Goal: Task Accomplishment & Management: Use online tool/utility

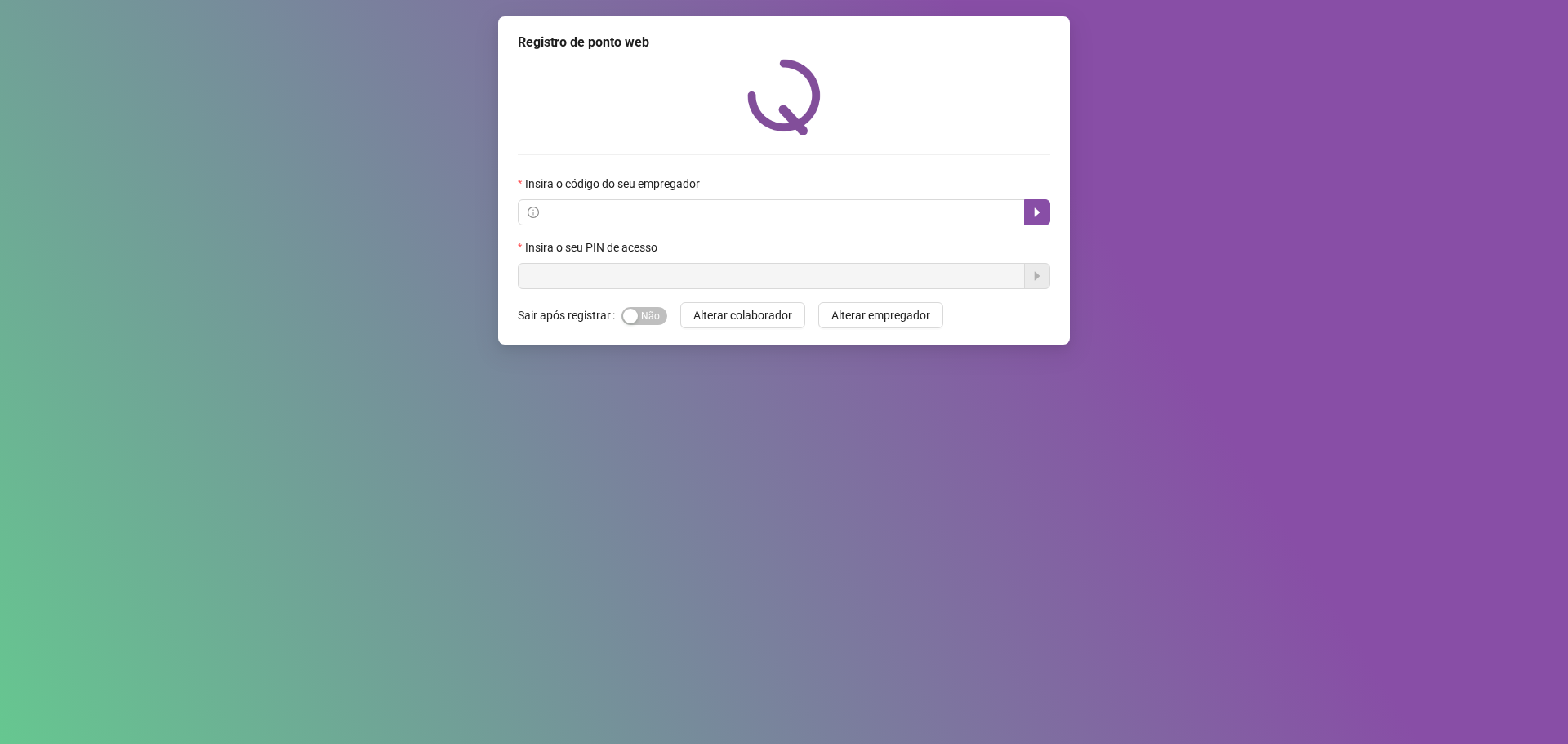
click at [541, 227] on div "Registro de ponto web Insira o código do seu empregador Insira o seu PIN de ace…" at bounding box center [784, 372] width 1568 height 744
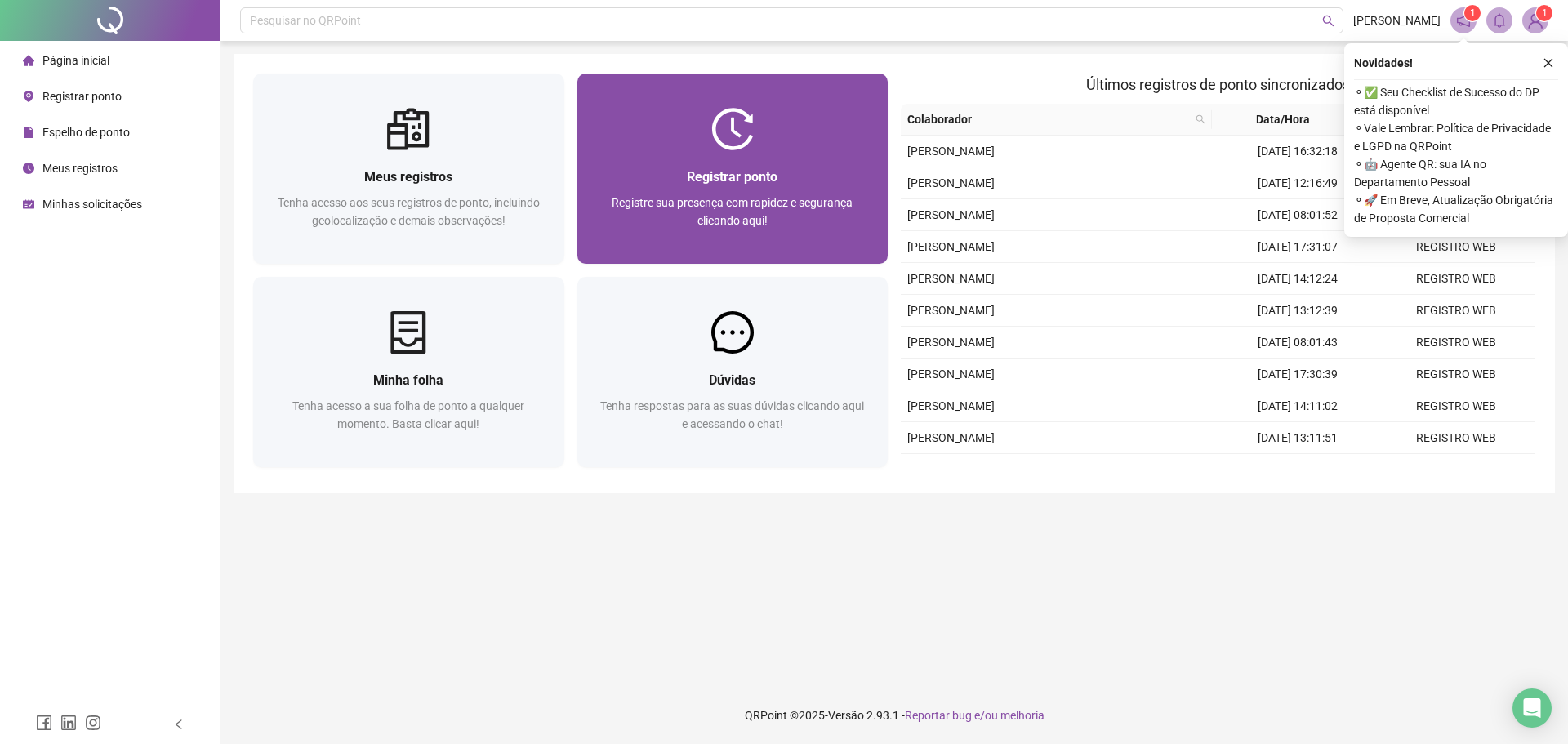
click at [812, 165] on div "Registrar ponto Registre sua presença com rapidez e segurança clicando aqui!" at bounding box center [733, 206] width 311 height 113
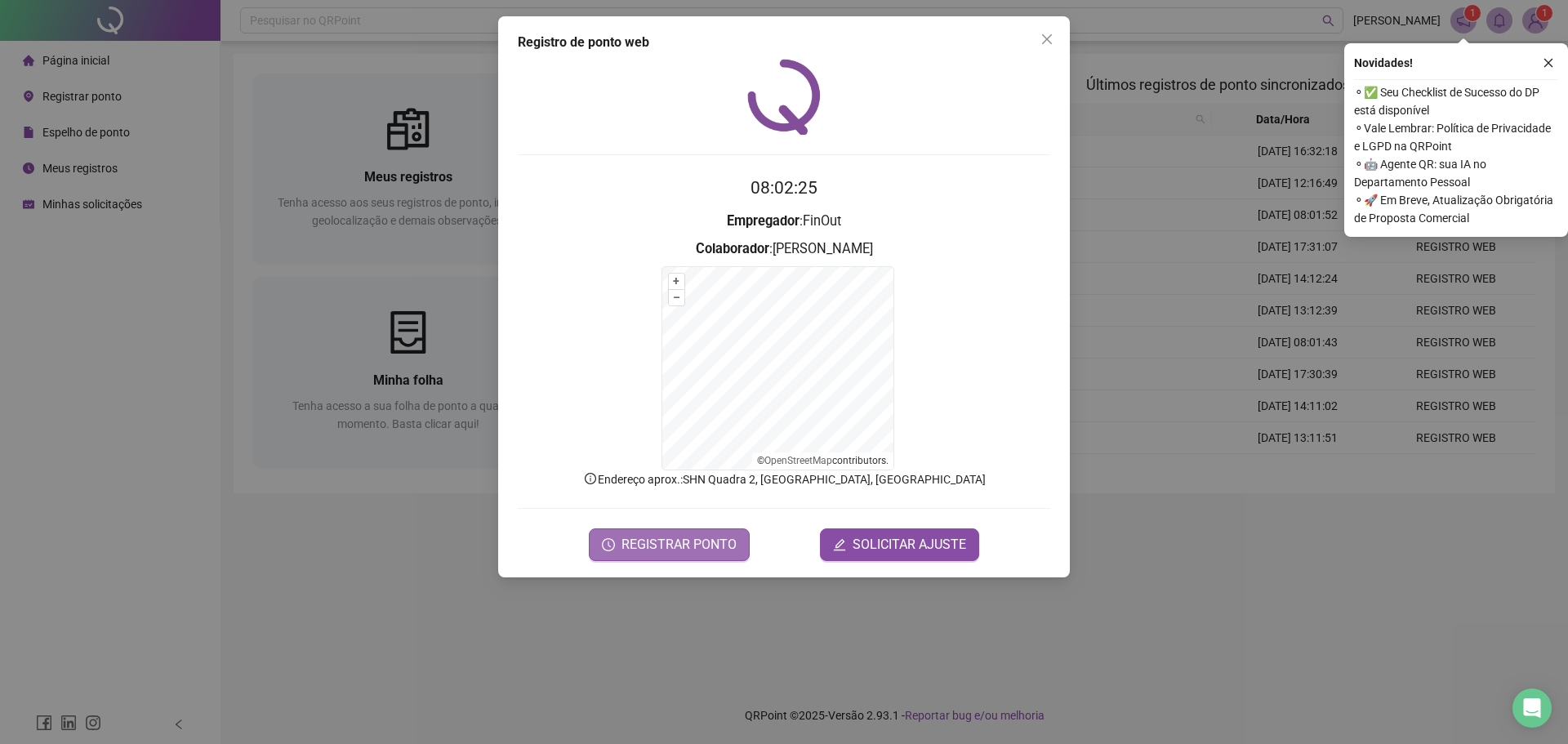
click at [667, 546] on span "REGISTRAR PONTO" at bounding box center [679, 544] width 115 height 19
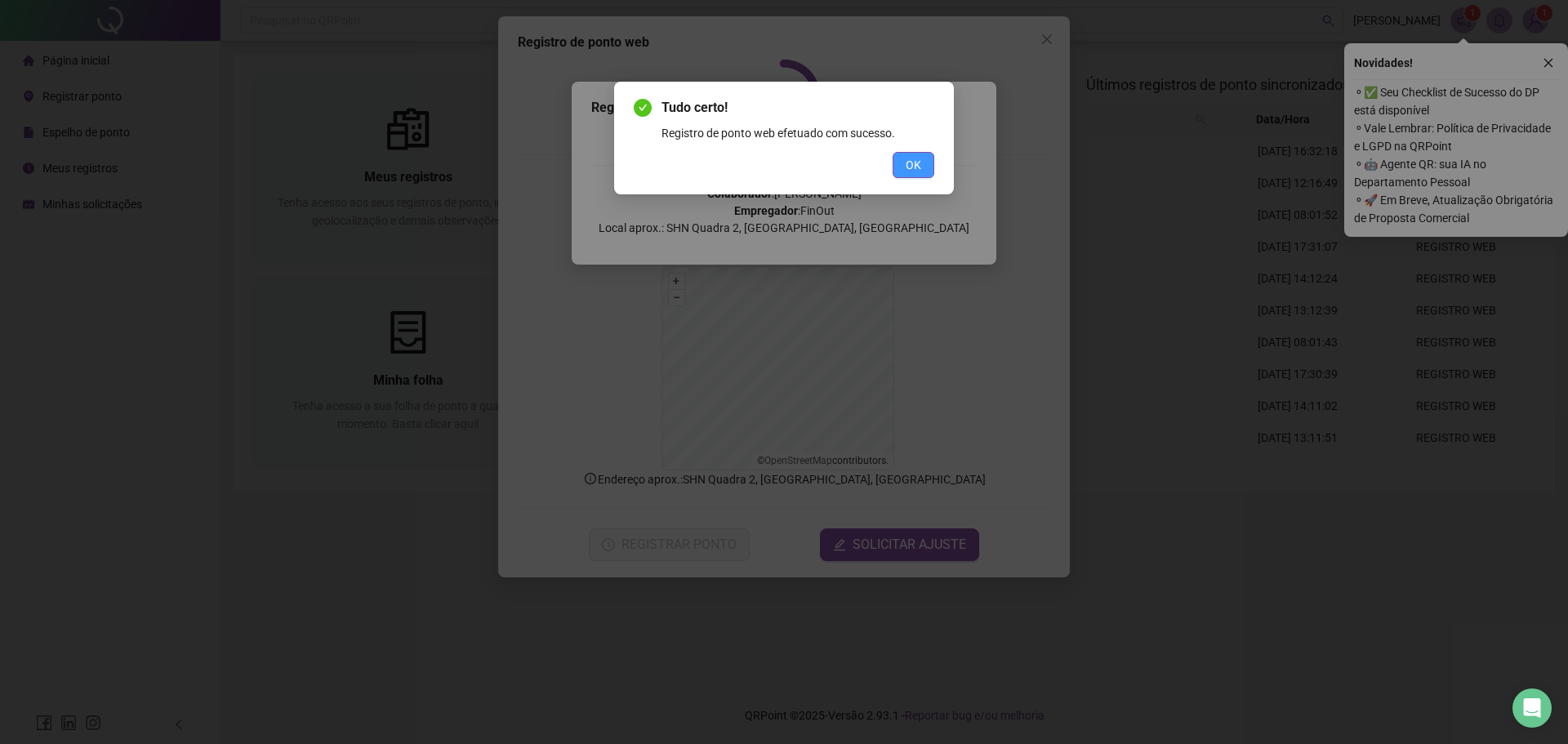
click at [918, 167] on span "OK" at bounding box center [914, 165] width 16 height 18
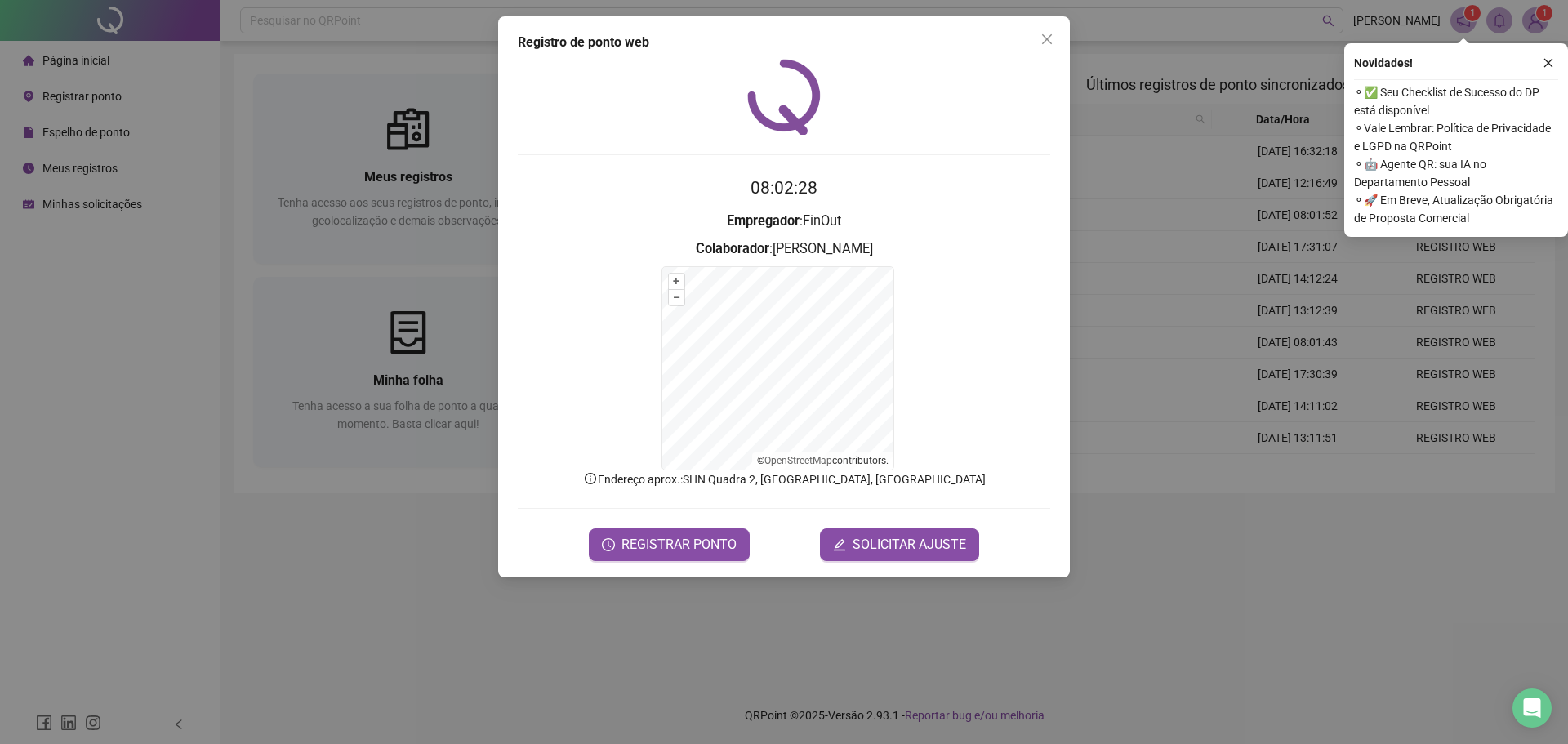
click at [1054, 39] on span "Close" at bounding box center [1047, 39] width 26 height 13
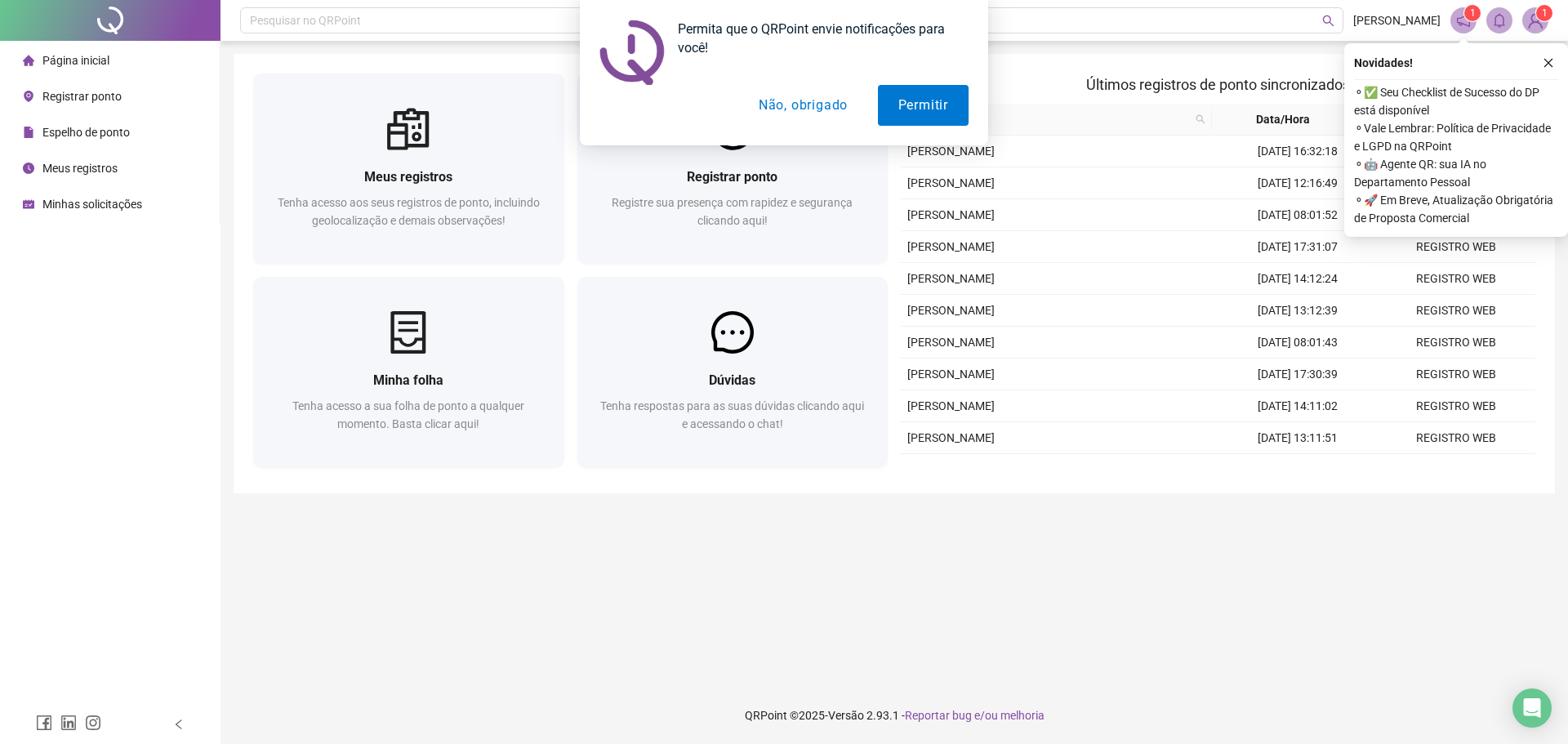
drag, startPoint x: 783, startPoint y: 118, endPoint x: 773, endPoint y: 117, distance: 10.0
click at [783, 118] on button "Não, obrigado" at bounding box center [803, 105] width 130 height 41
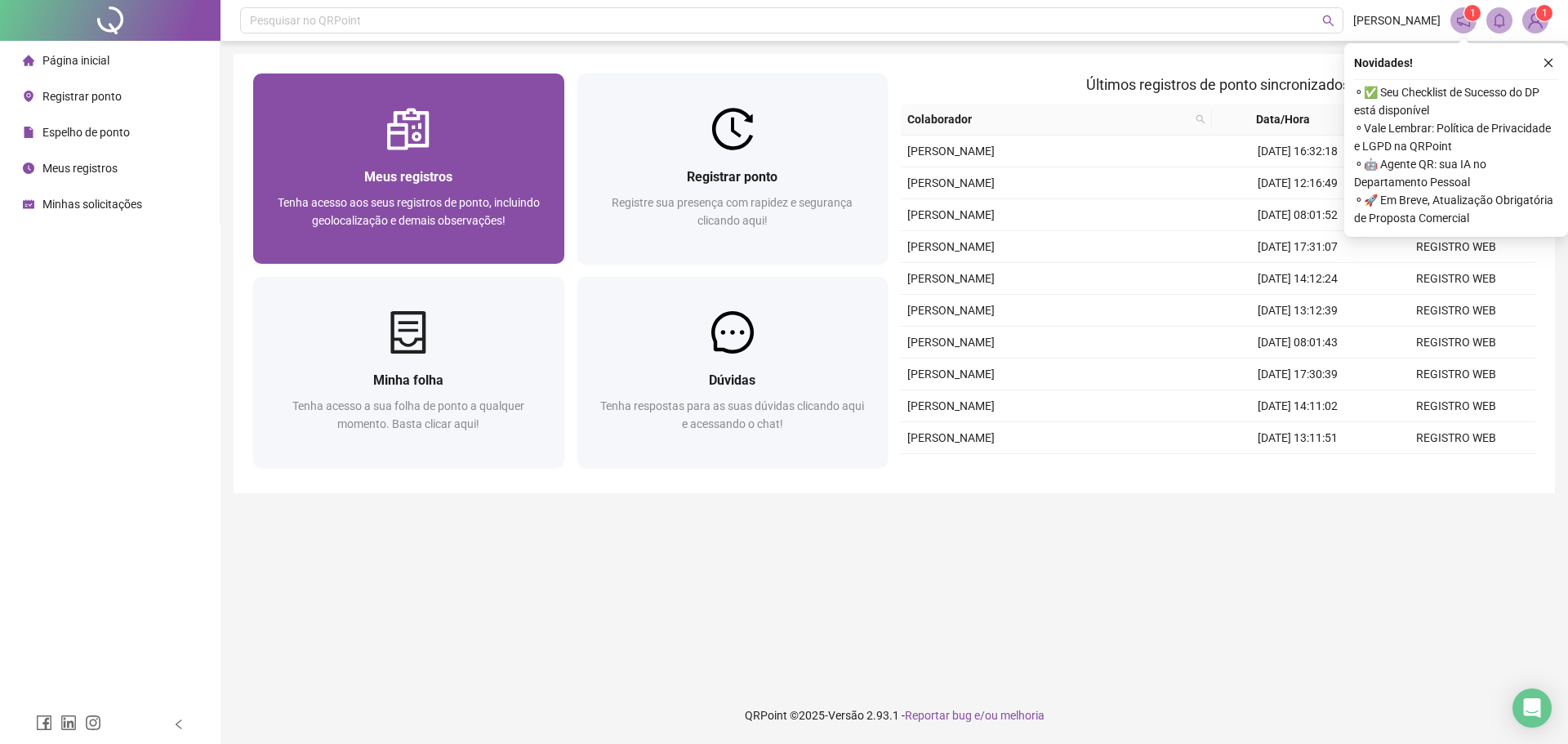
click at [369, 182] on span "Meus registros" at bounding box center [408, 177] width 88 height 16
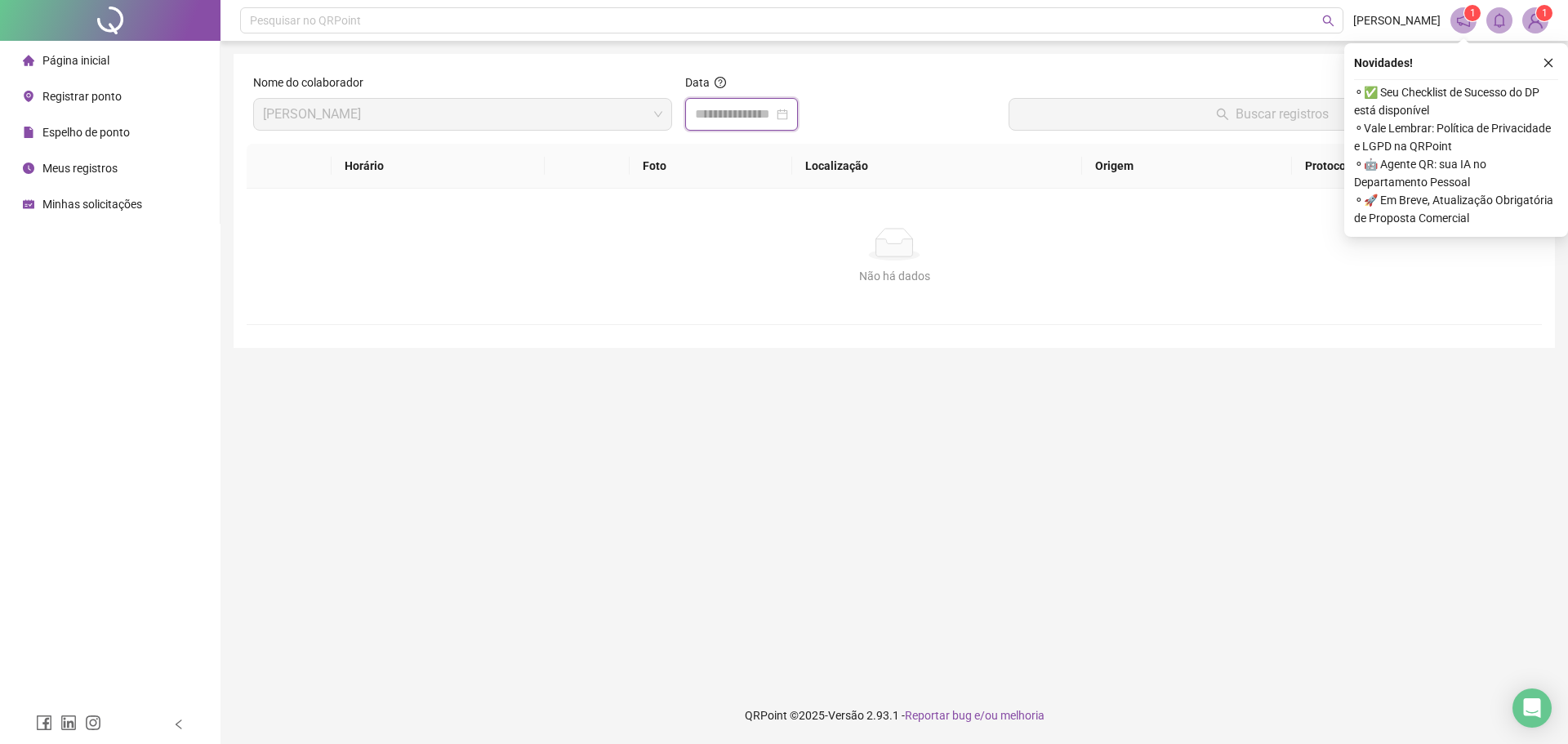
click at [734, 123] on input at bounding box center [734, 114] width 78 height 19
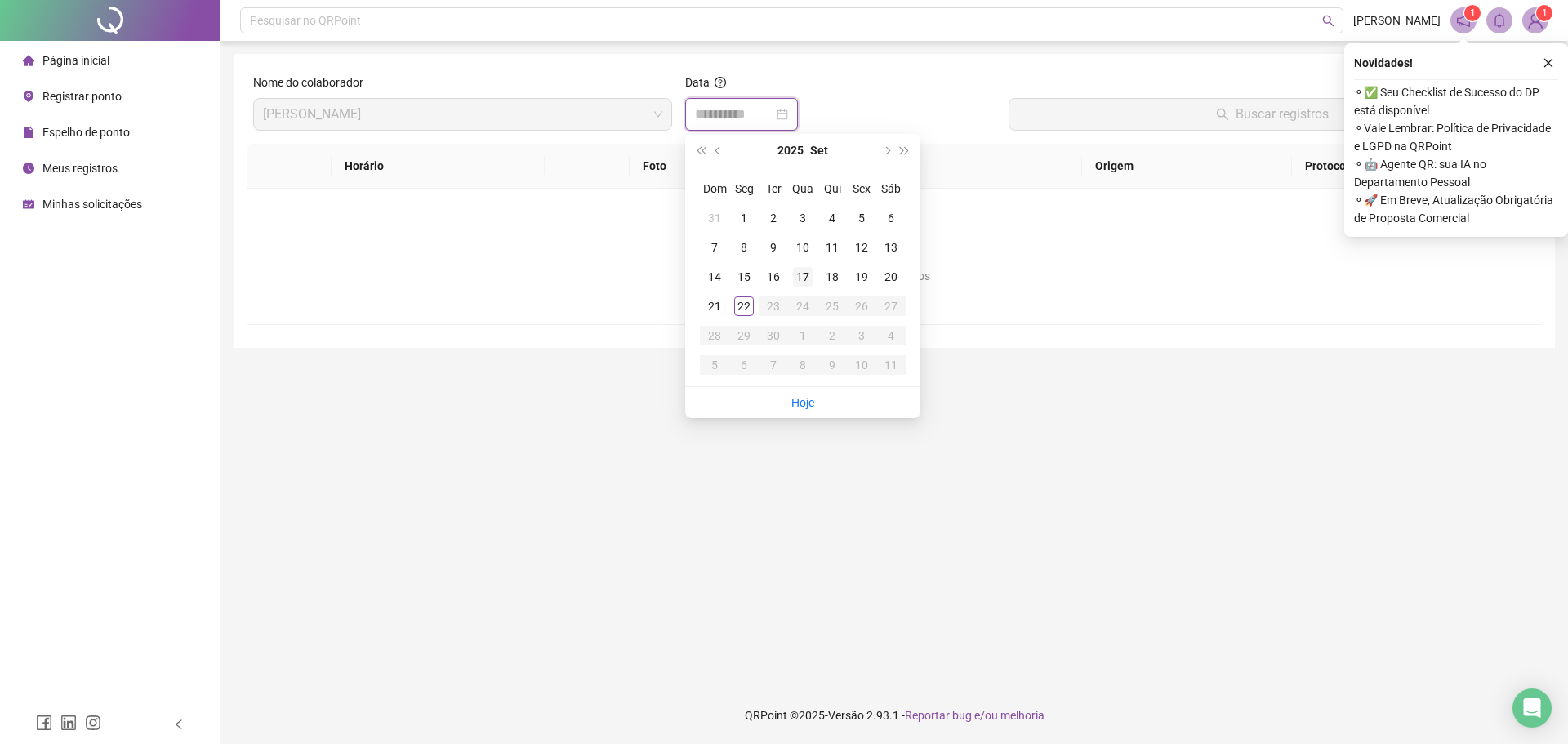
type input "**********"
click at [737, 304] on div "22" at bounding box center [744, 306] width 19 height 19
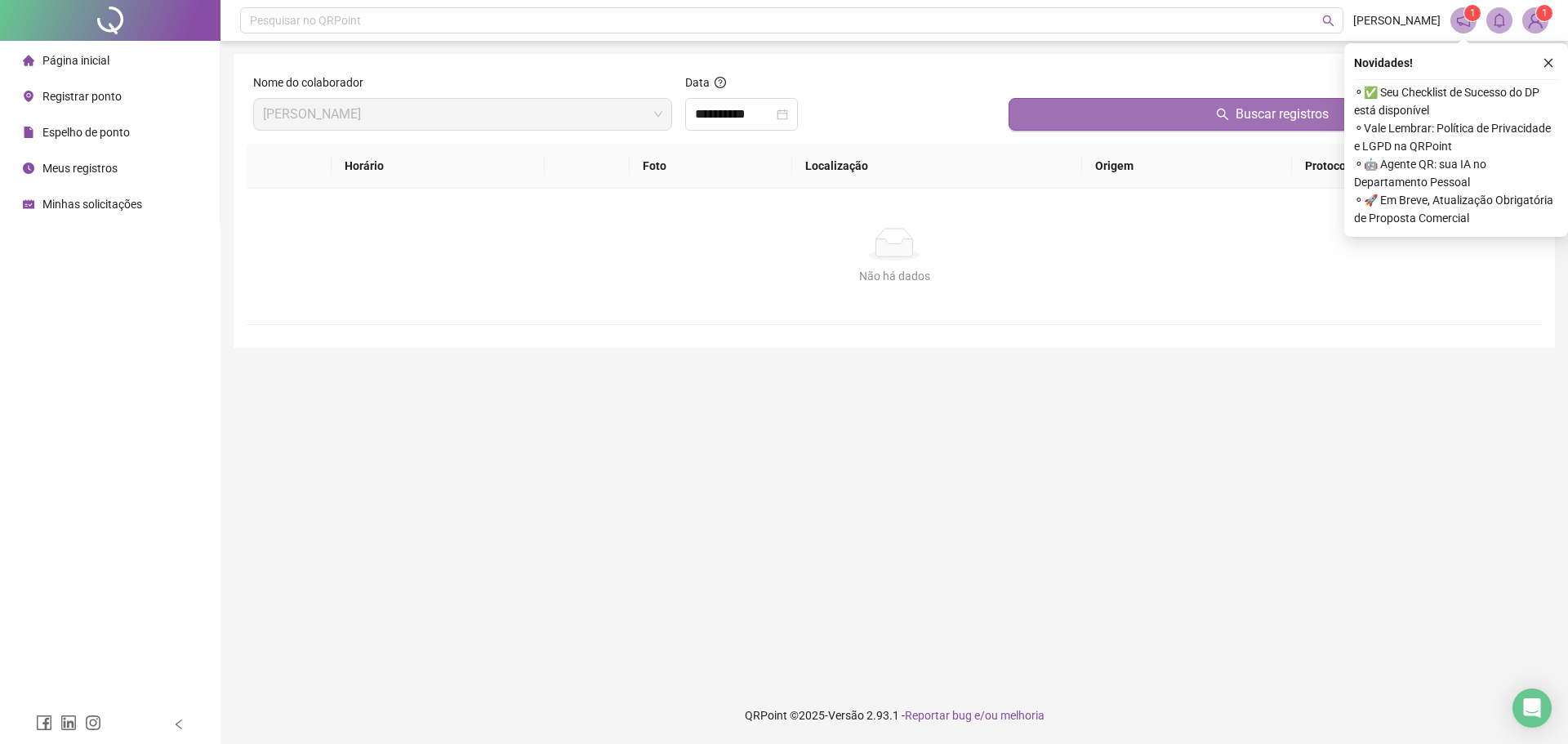
click at [1196, 122] on button "Buscar registros" at bounding box center [1272, 114] width 527 height 32
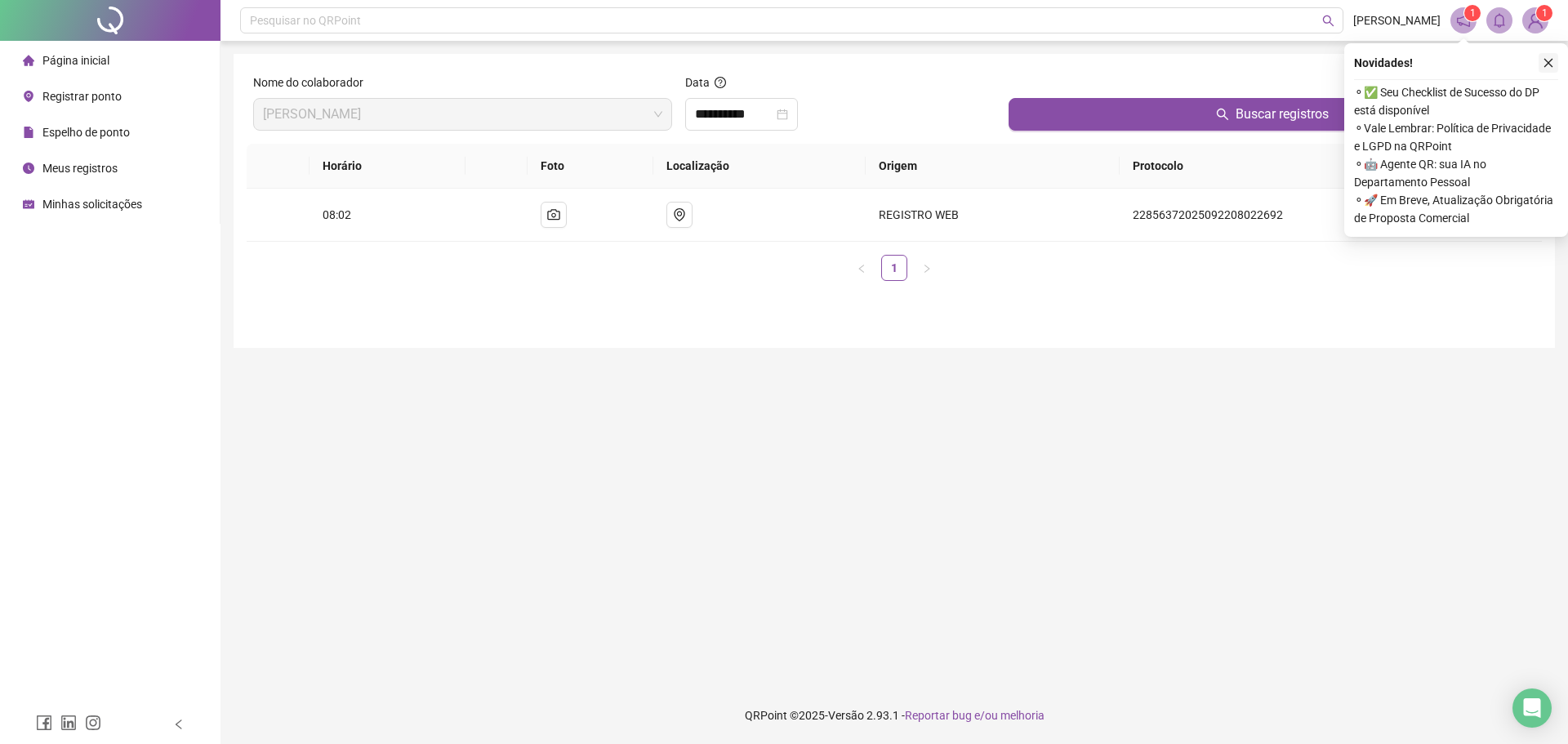
click at [1552, 65] on icon "close" at bounding box center [1548, 62] width 11 height 11
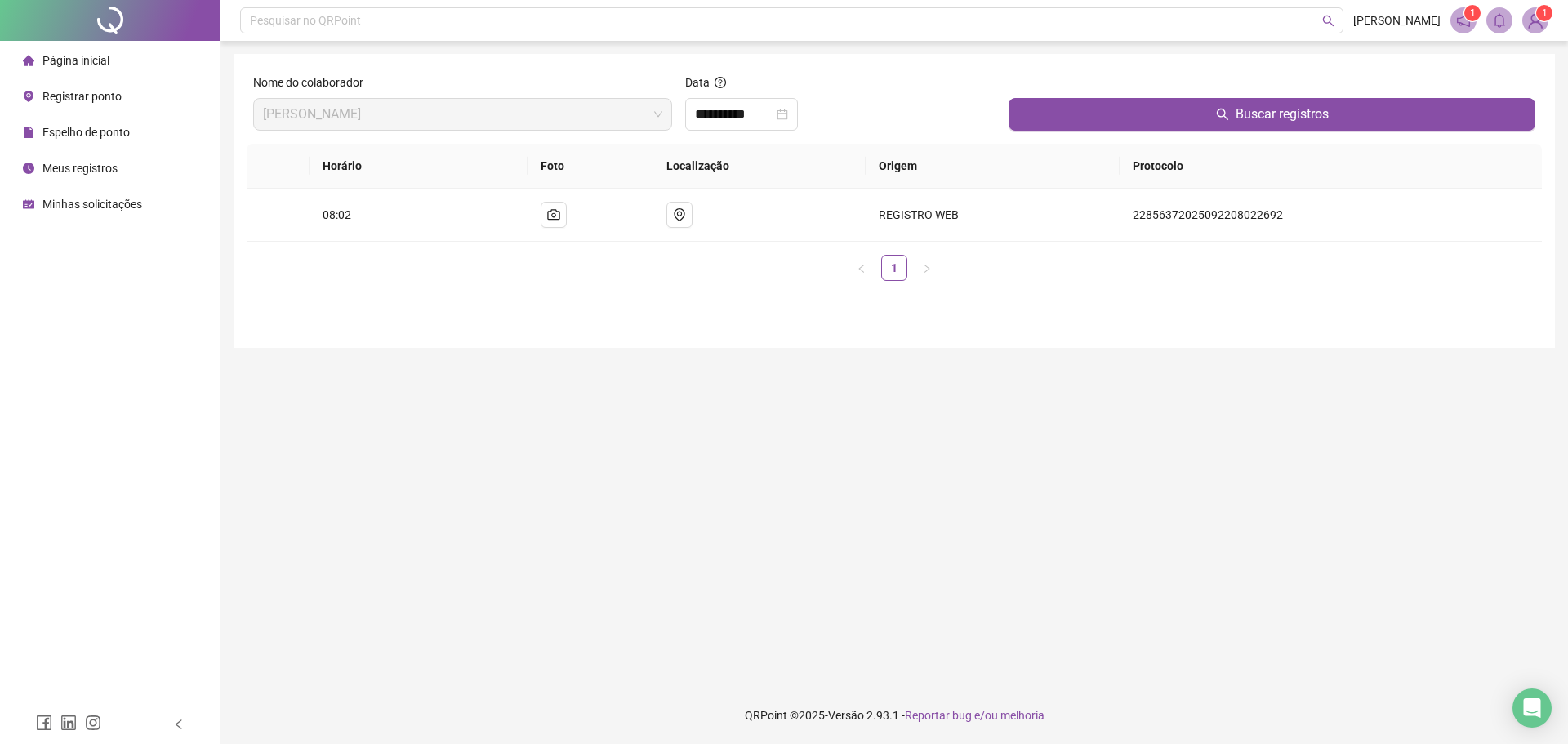
click at [552, 437] on main "**********" at bounding box center [894, 363] width 1321 height 619
